Goal: Task Accomplishment & Management: Manage account settings

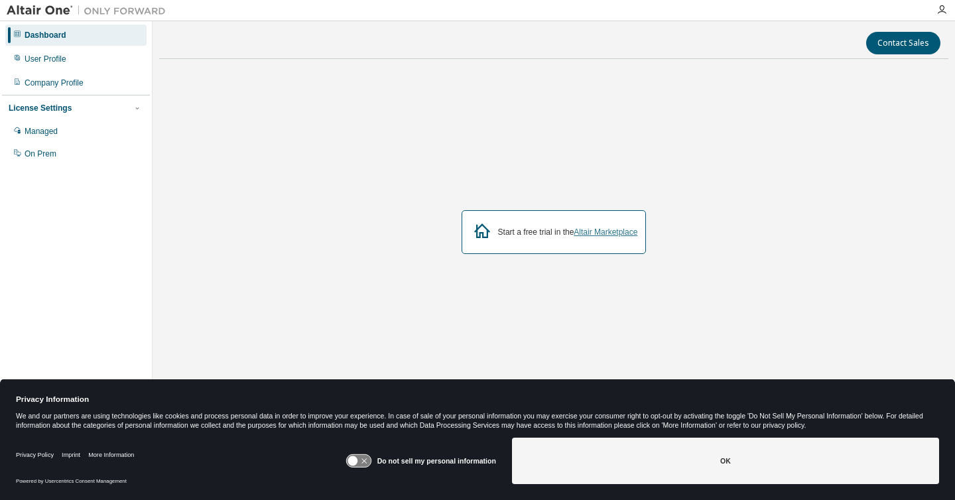
click at [591, 229] on link "Altair Marketplace" at bounding box center [605, 231] width 64 height 9
click at [66, 58] on div "User Profile" at bounding box center [46, 59] width 42 height 11
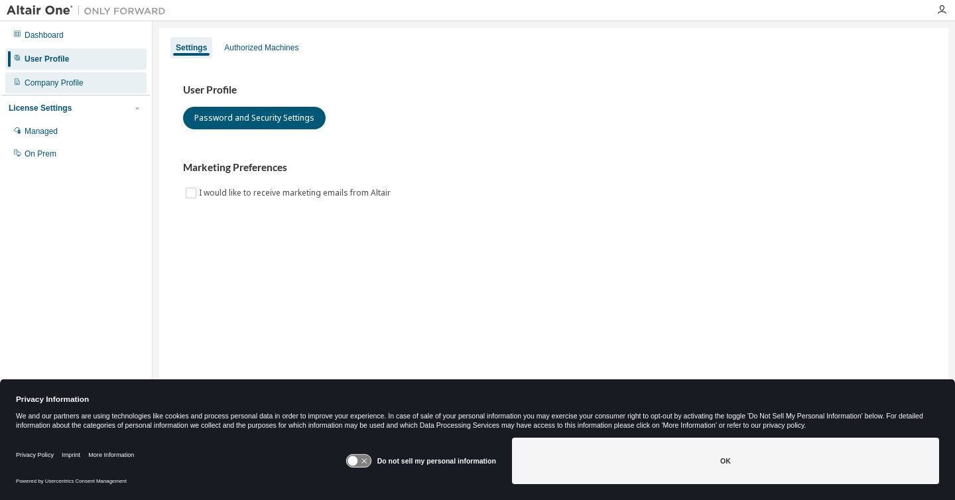
click at [78, 81] on div "Company Profile" at bounding box center [54, 83] width 59 height 11
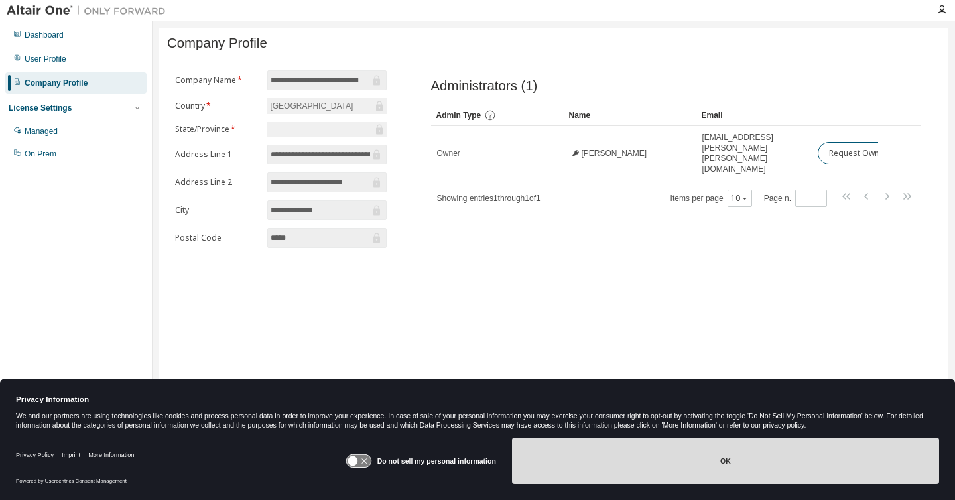
click at [558, 455] on button "OK" at bounding box center [725, 461] width 427 height 46
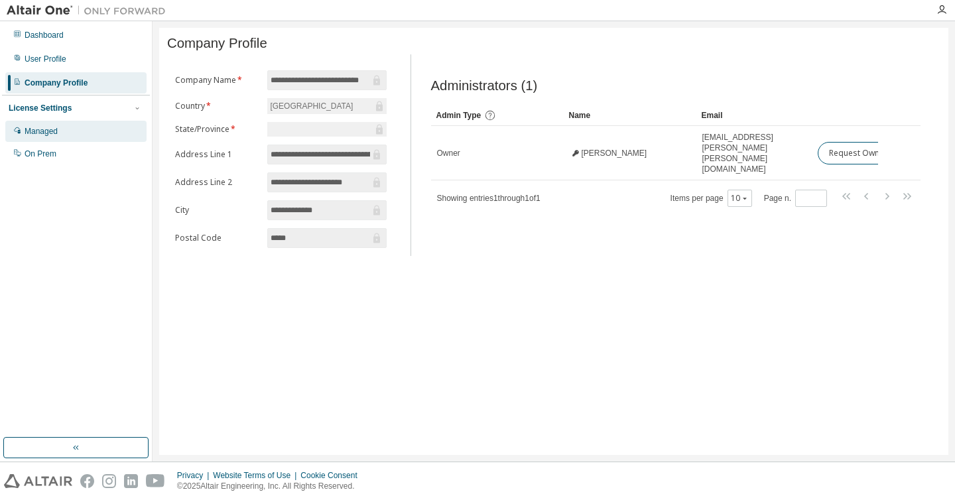
click at [58, 126] on div "Managed" at bounding box center [41, 131] width 33 height 11
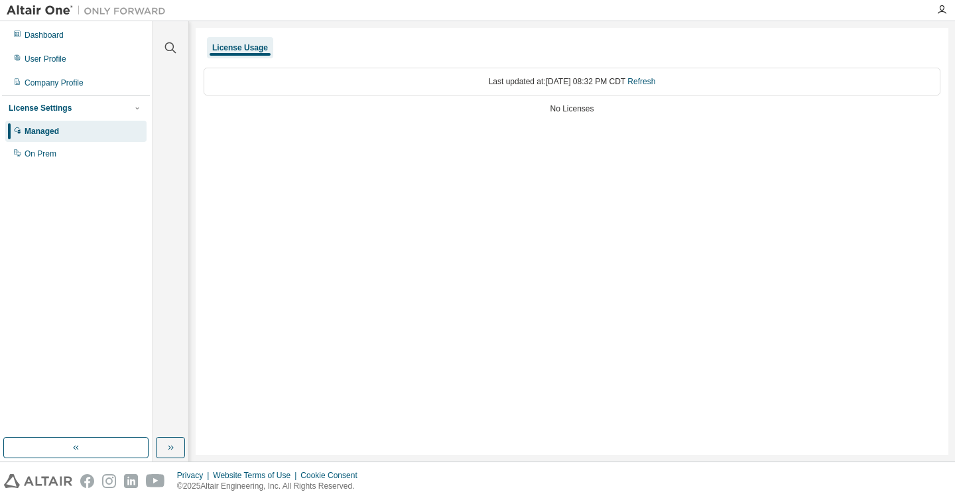
click at [942, 16] on div at bounding box center [941, 10] width 27 height 20
click at [942, 10] on icon "button" at bounding box center [941, 10] width 11 height 11
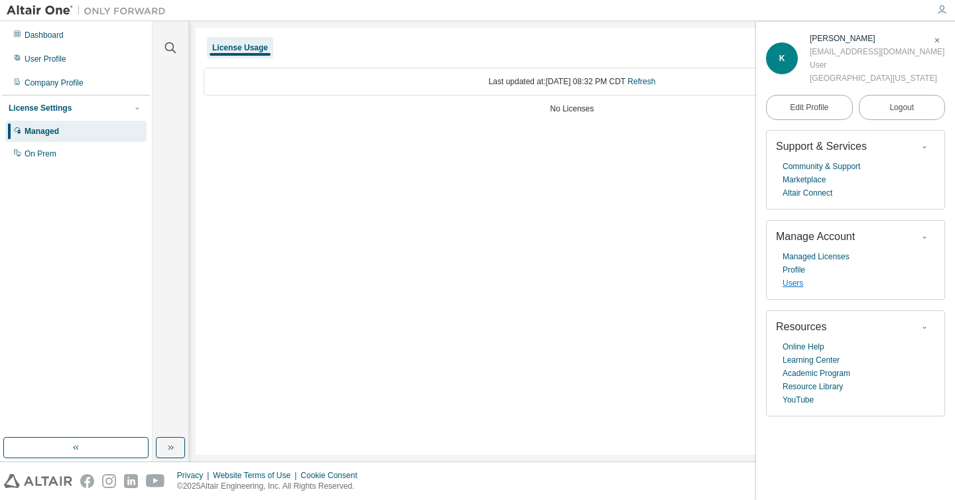
click at [797, 288] on link "Users" at bounding box center [792, 282] width 21 height 13
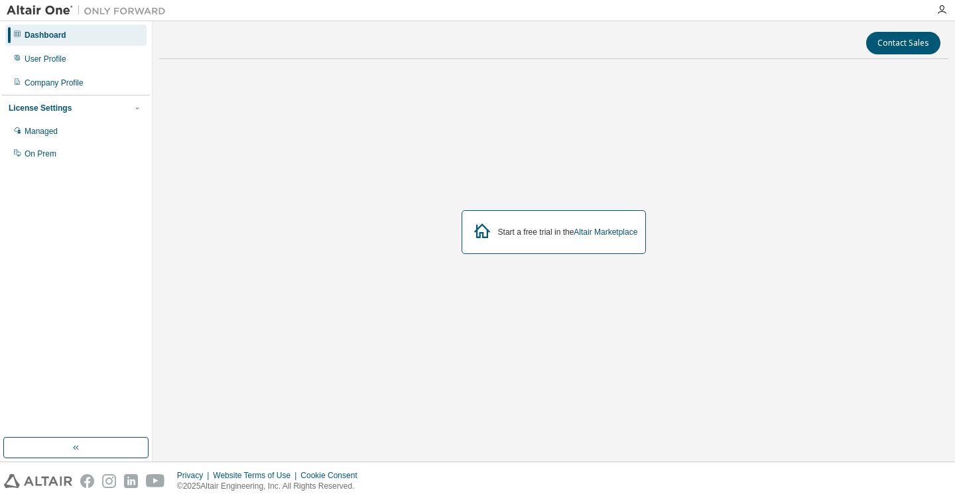
click at [938, 19] on div at bounding box center [941, 10] width 27 height 20
click at [938, 13] on icon "button" at bounding box center [941, 10] width 11 height 11
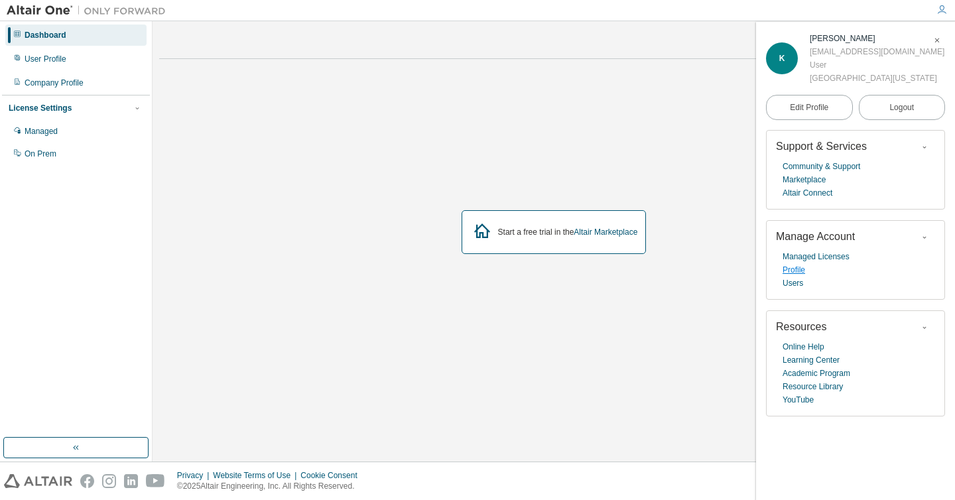
click at [801, 270] on link "Profile" at bounding box center [793, 269] width 23 height 13
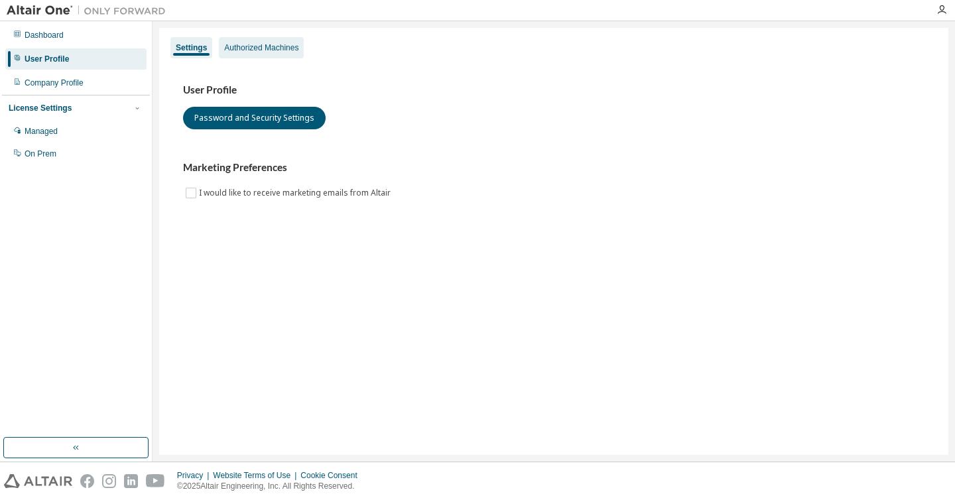
click at [256, 44] on div "Authorized Machines" at bounding box center [261, 47] width 74 height 11
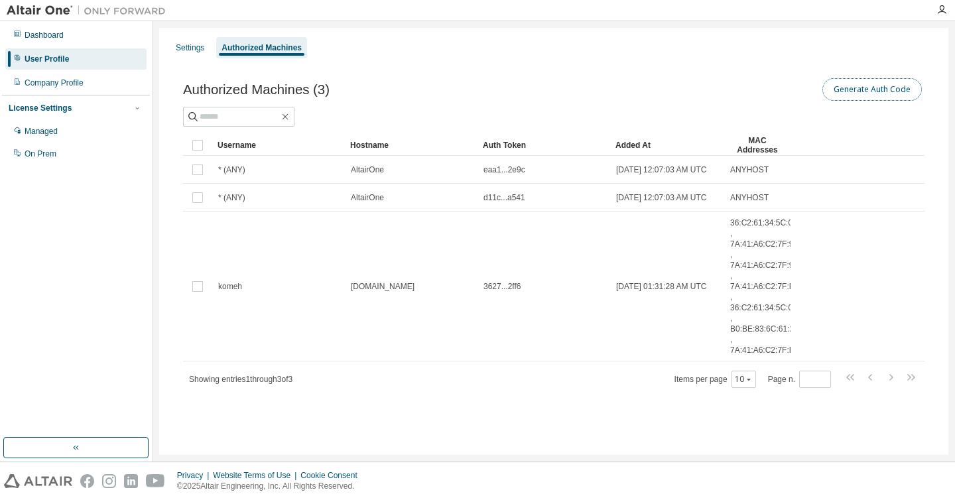
click at [883, 89] on button "Generate Auth Code" at bounding box center [871, 89] width 99 height 23
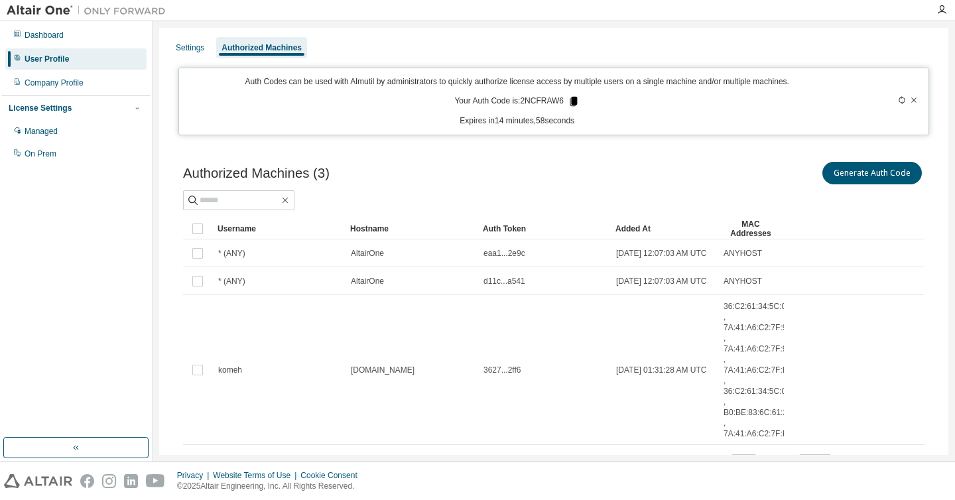
click at [574, 103] on icon at bounding box center [573, 101] width 7 height 9
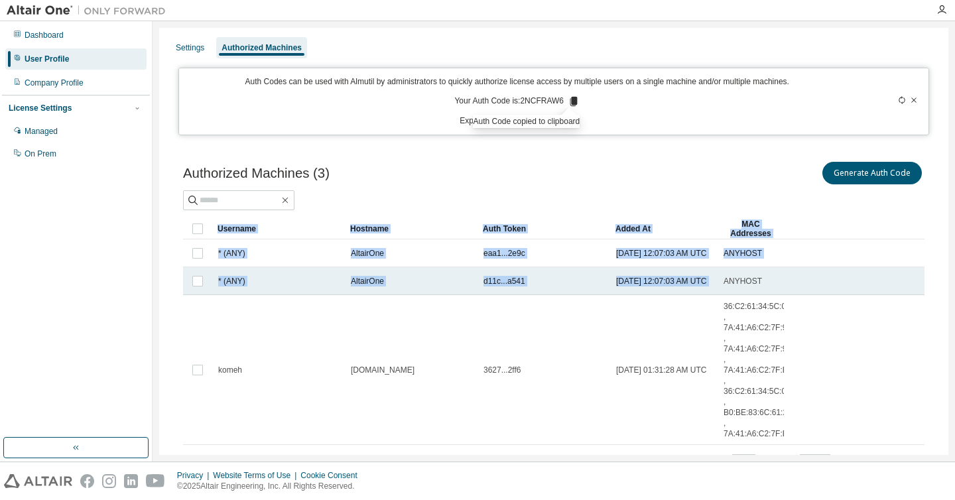
drag, startPoint x: 766, startPoint y: 255, endPoint x: 765, endPoint y: 272, distance: 17.2
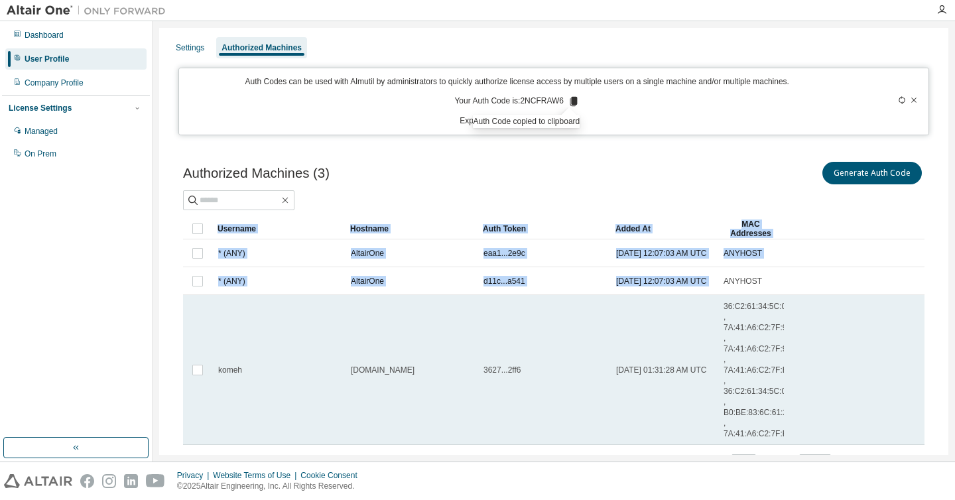
scroll to position [70, 0]
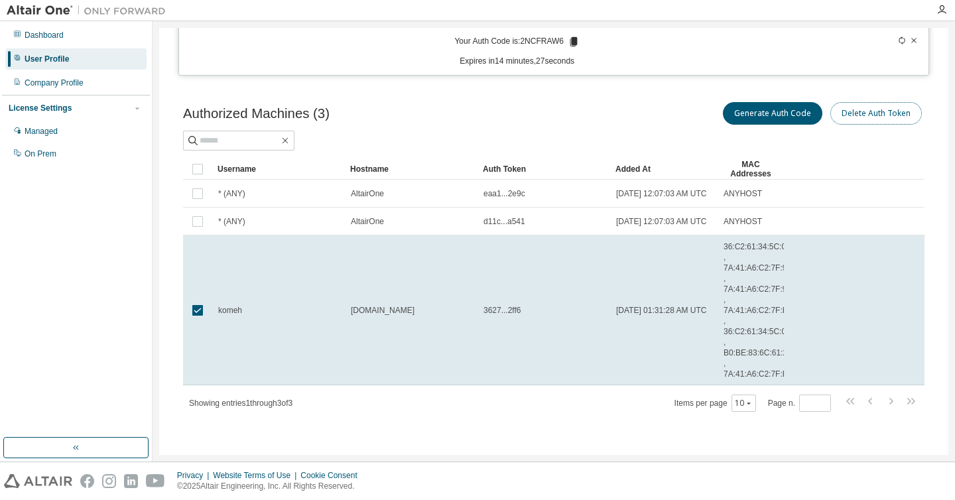
click at [845, 113] on button "Delete Auth Token" at bounding box center [875, 113] width 91 height 23
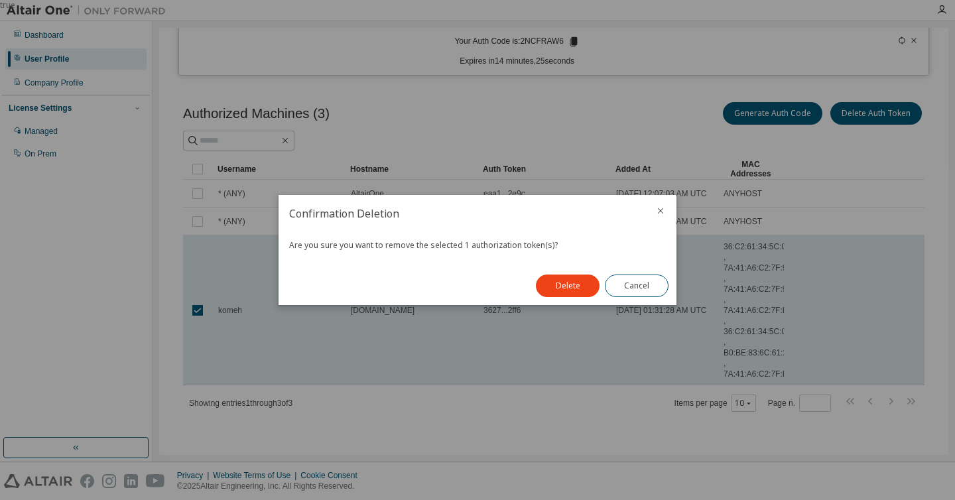
click at [658, 209] on icon "close" at bounding box center [660, 211] width 11 height 11
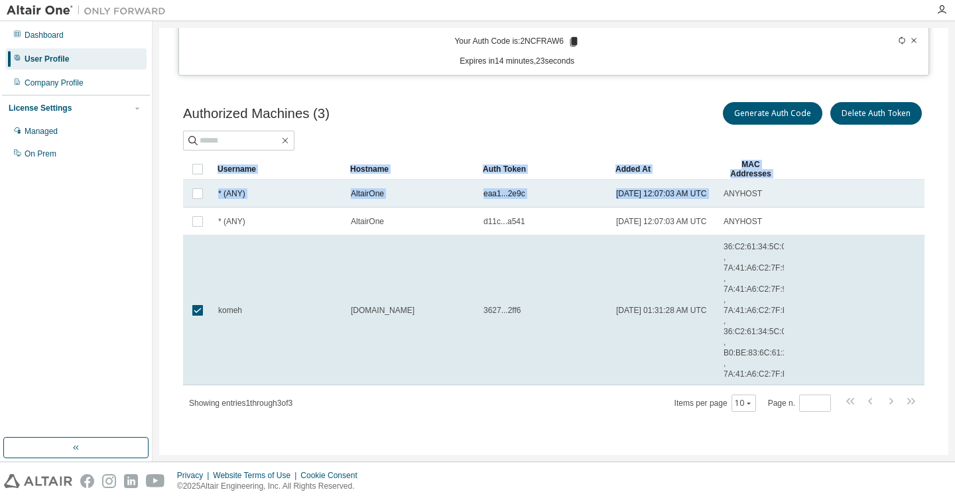
drag, startPoint x: 766, startPoint y: 186, endPoint x: 720, endPoint y: 186, distance: 46.4
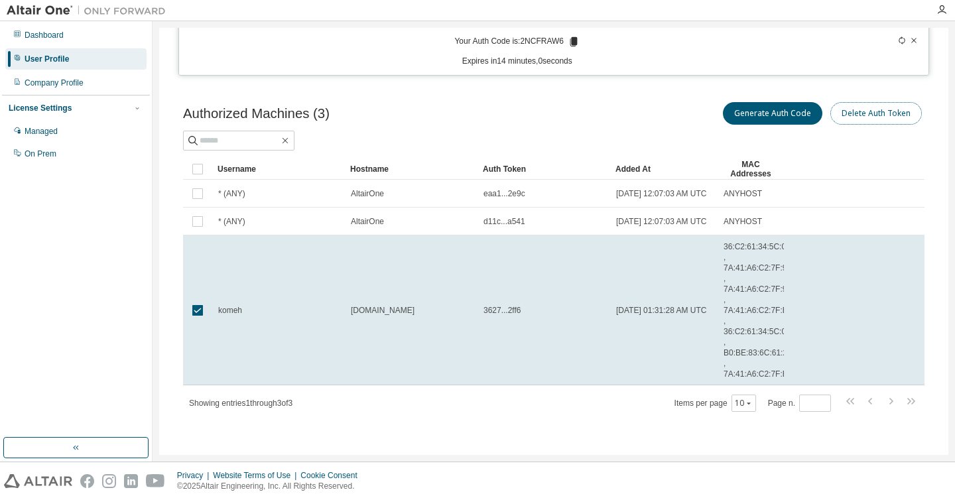
click at [880, 108] on button "Delete Auth Token" at bounding box center [875, 113] width 91 height 23
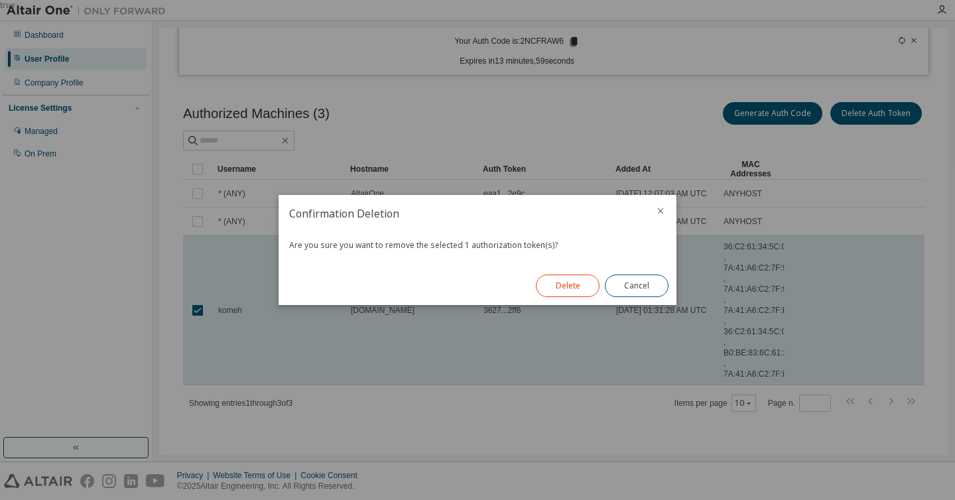
click at [564, 285] on button "Delete" at bounding box center [568, 285] width 64 height 23
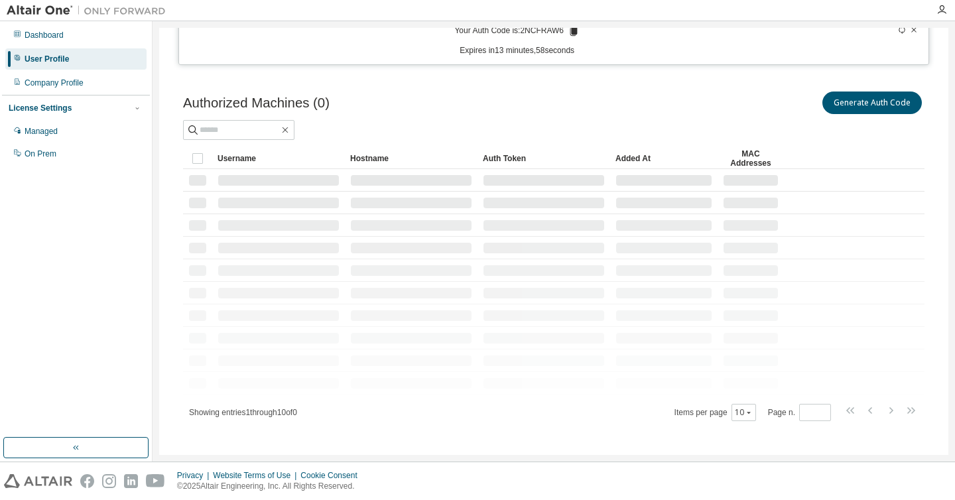
scroll to position [0, 0]
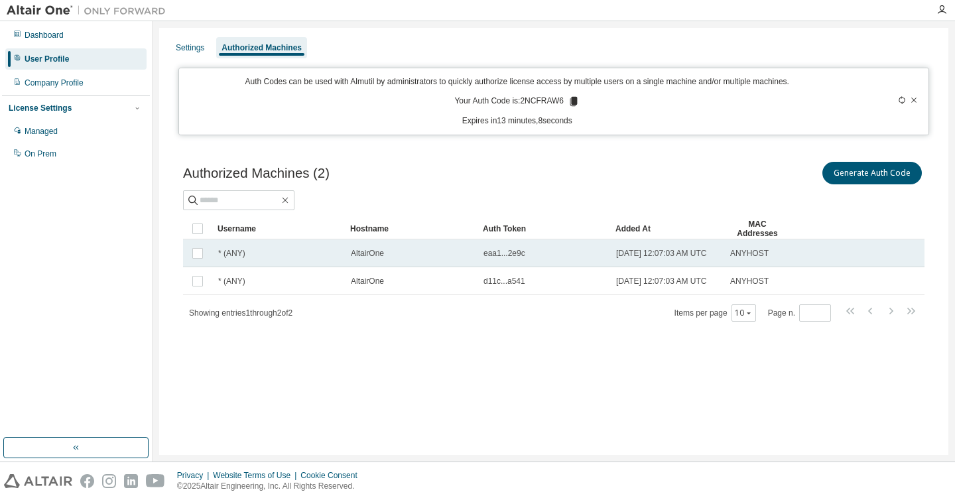
click at [617, 254] on span "2025-08-18 12:07:03 AM UTC" at bounding box center [661, 253] width 91 height 11
drag, startPoint x: 350, startPoint y: 253, endPoint x: 395, endPoint y: 257, distance: 45.3
click at [255, 263] on td "* (ANY)" at bounding box center [278, 253] width 133 height 28
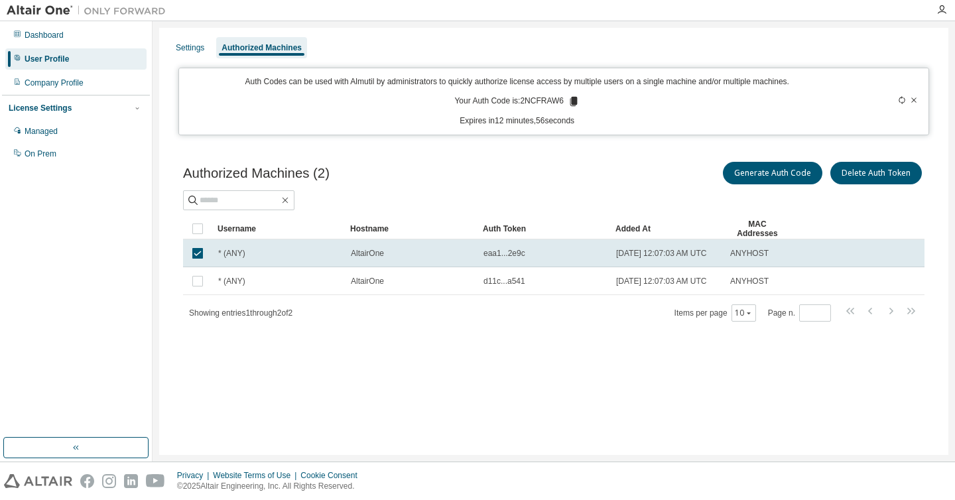
click at [255, 263] on td "* (ANY)" at bounding box center [278, 253] width 133 height 28
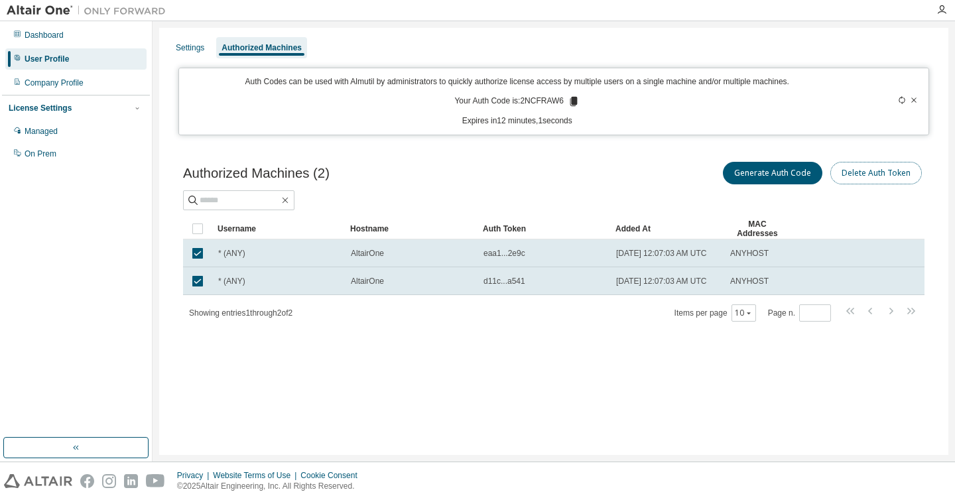
click at [896, 168] on button "Delete Auth Token" at bounding box center [875, 173] width 91 height 23
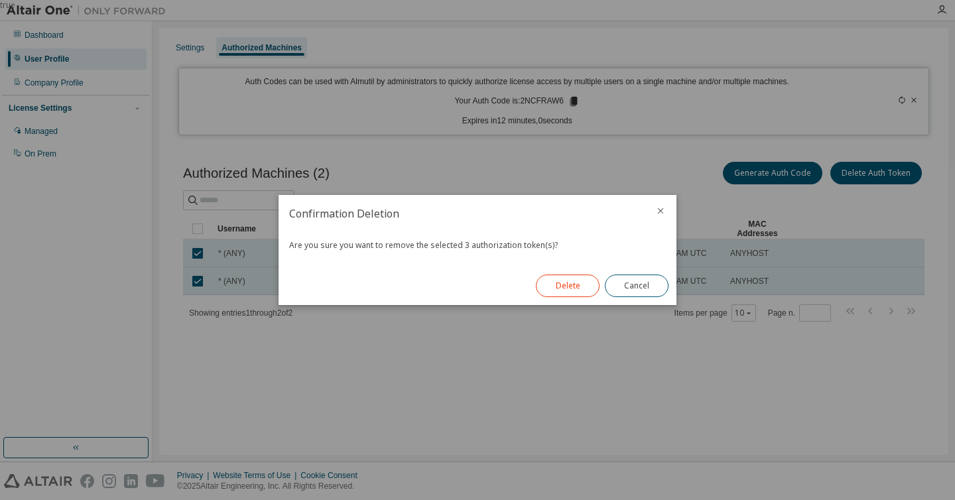
click at [575, 280] on button "Delete" at bounding box center [568, 285] width 64 height 23
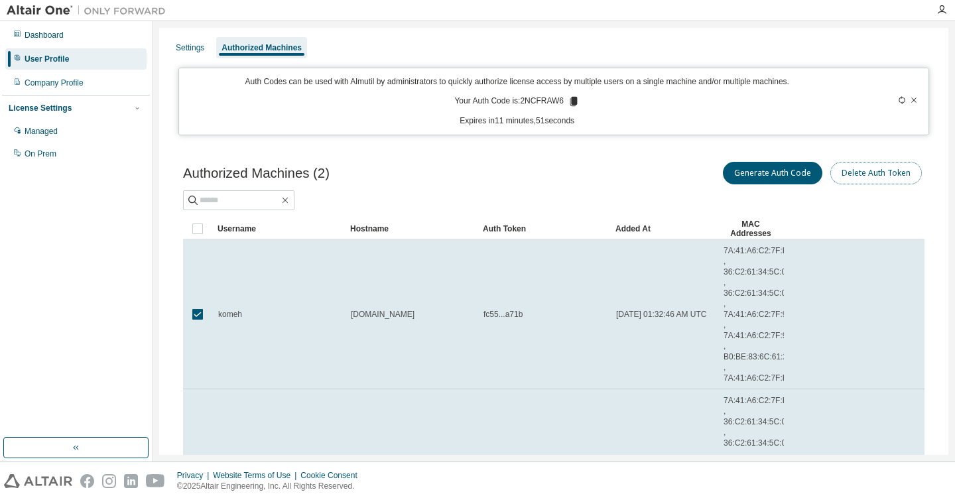
click at [887, 173] on button "Delete Auth Token" at bounding box center [875, 173] width 91 height 23
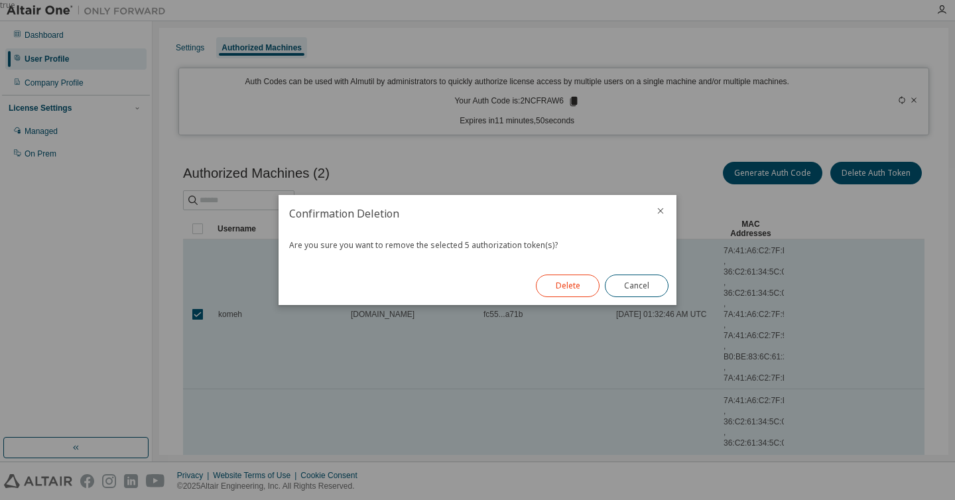
click at [570, 288] on button "Delete" at bounding box center [568, 285] width 64 height 23
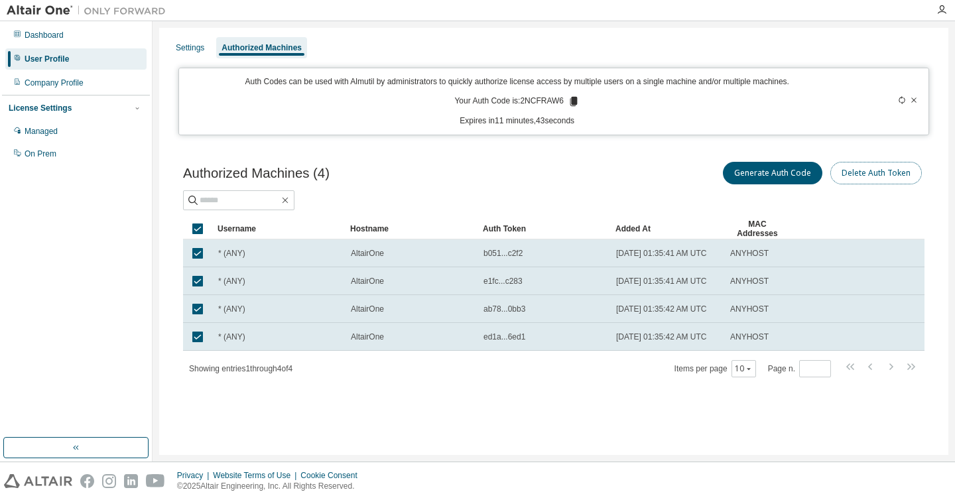
click at [878, 168] on button "Delete Auth Token" at bounding box center [875, 173] width 91 height 23
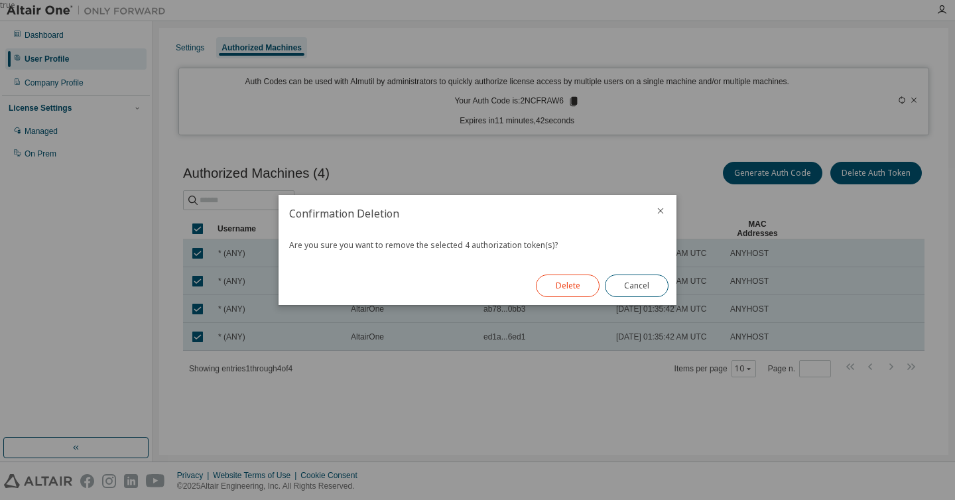
click at [582, 286] on button "Delete" at bounding box center [568, 285] width 64 height 23
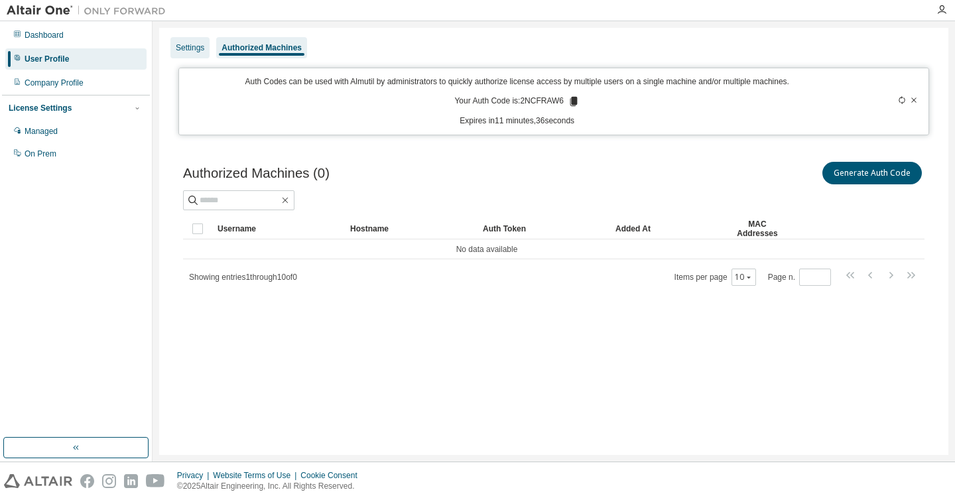
click at [194, 47] on div "Settings" at bounding box center [190, 47] width 29 height 11
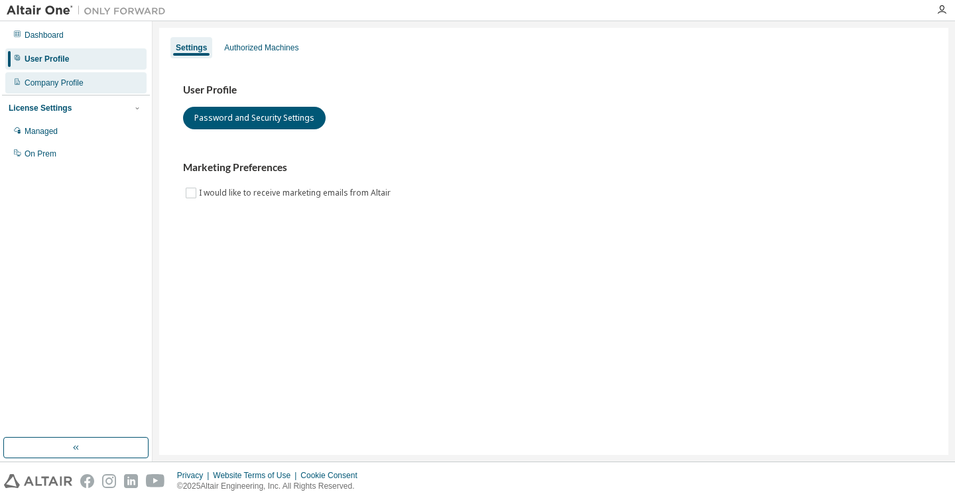
click at [76, 82] on div "Company Profile" at bounding box center [54, 83] width 59 height 11
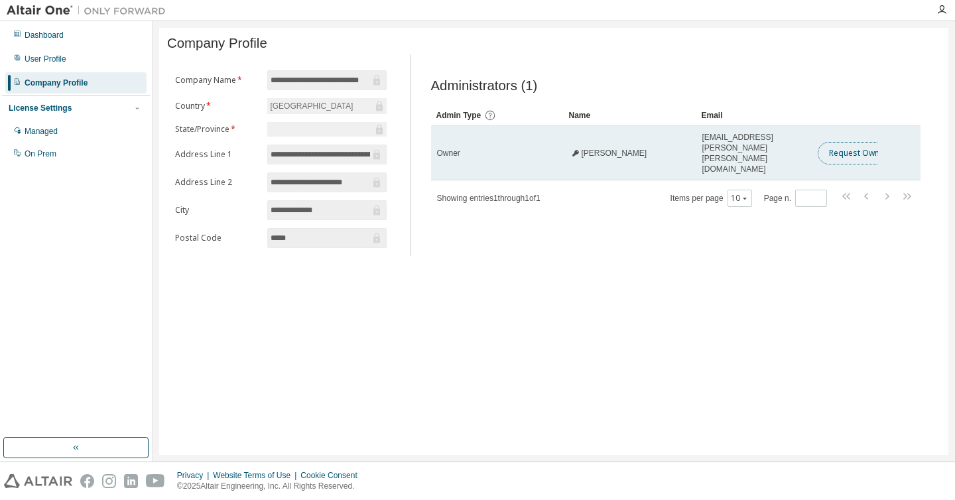
click at [858, 145] on button "Request Owner Change" at bounding box center [873, 153] width 112 height 23
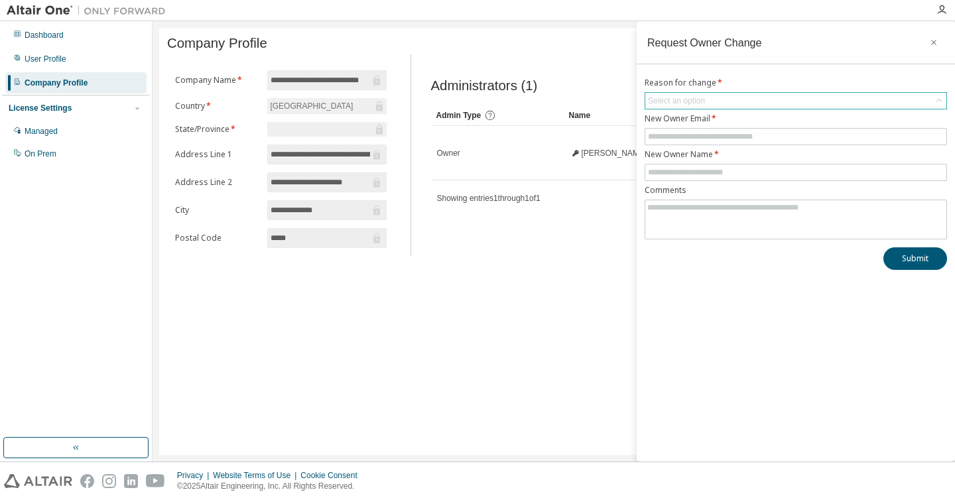
click at [890, 105] on div "Select an option" at bounding box center [795, 101] width 301 height 16
click at [934, 38] on icon "button" at bounding box center [933, 42] width 9 height 11
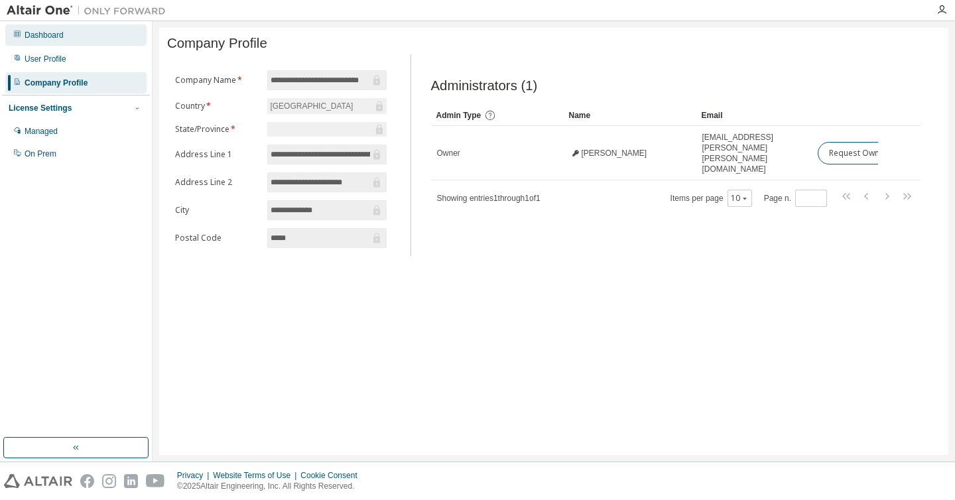
click at [88, 40] on div "Dashboard" at bounding box center [75, 35] width 141 height 21
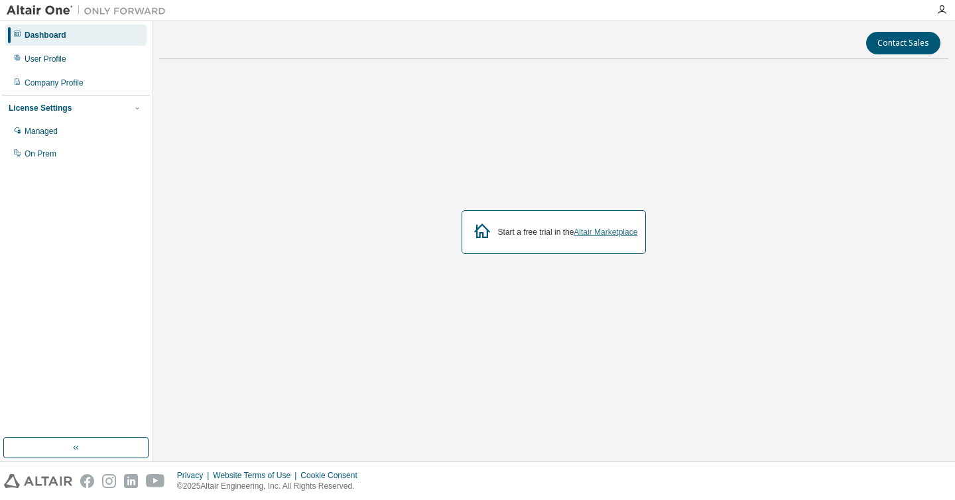
click at [634, 235] on link "Altair Marketplace" at bounding box center [605, 231] width 64 height 9
